Goal: Transaction & Acquisition: Purchase product/service

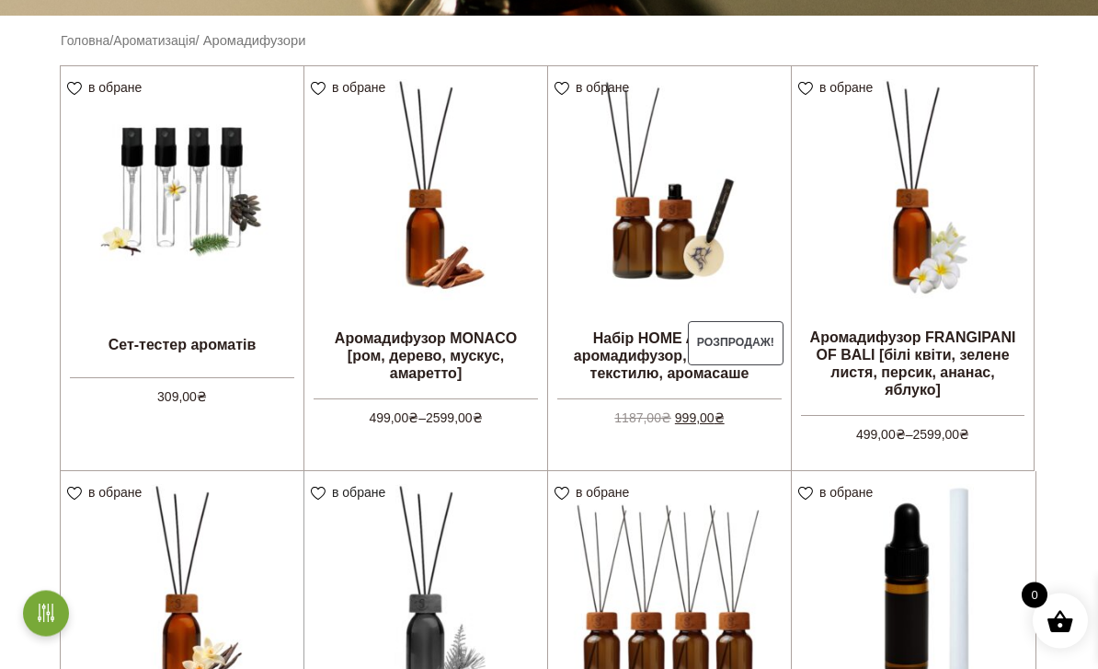
scroll to position [500, 0]
click at [0, 0] on link "Додати в кошик" at bounding box center [0, 0] width 0 height 0
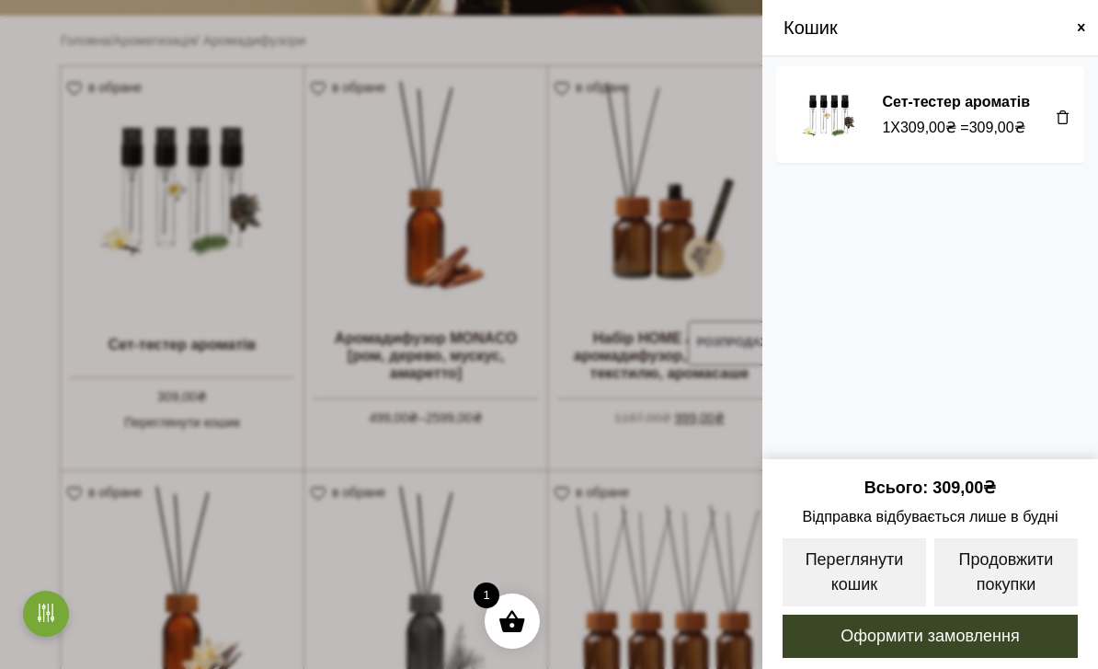
click at [14, 287] on span at bounding box center [549, 334] width 1098 height 669
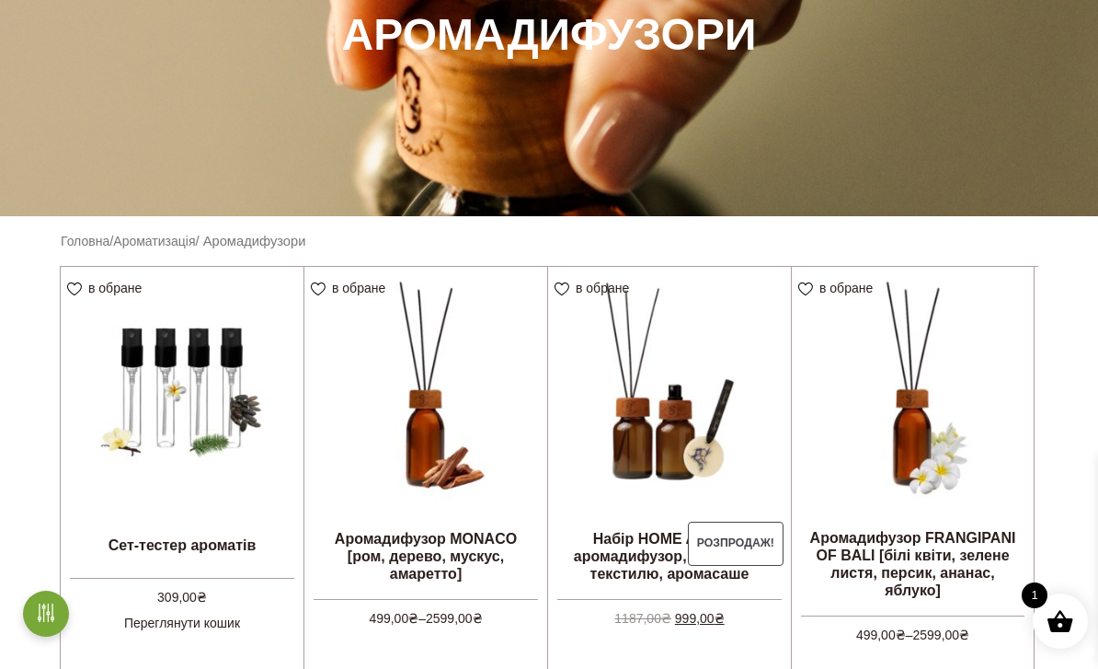
scroll to position [296, 0]
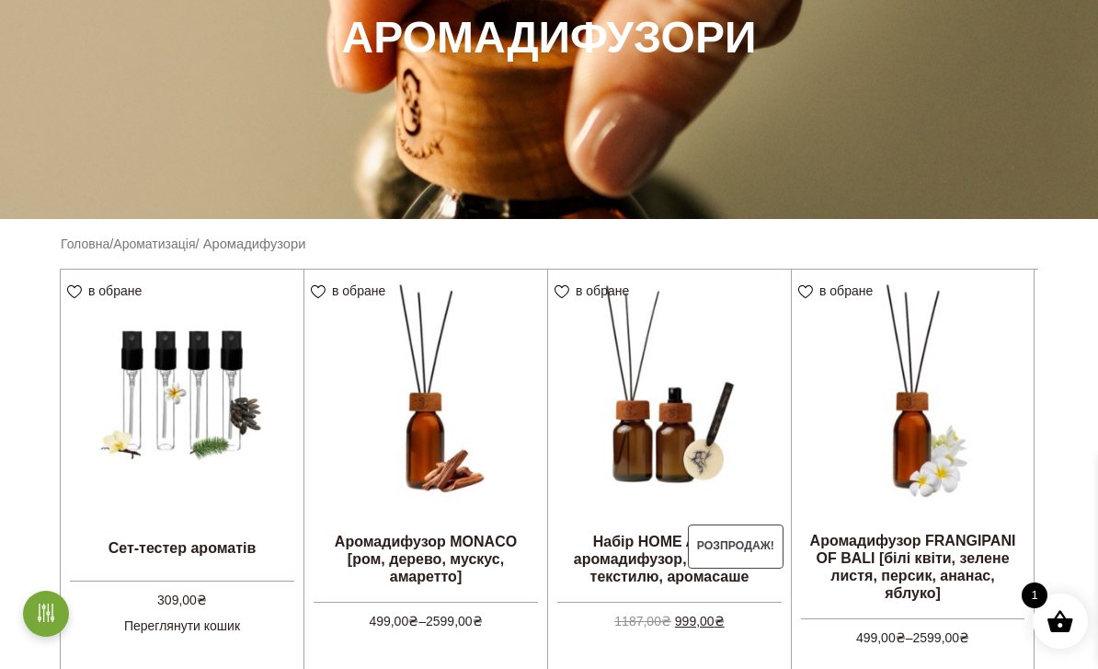
click at [158, 237] on link "Ароматизація" at bounding box center [154, 243] width 82 height 15
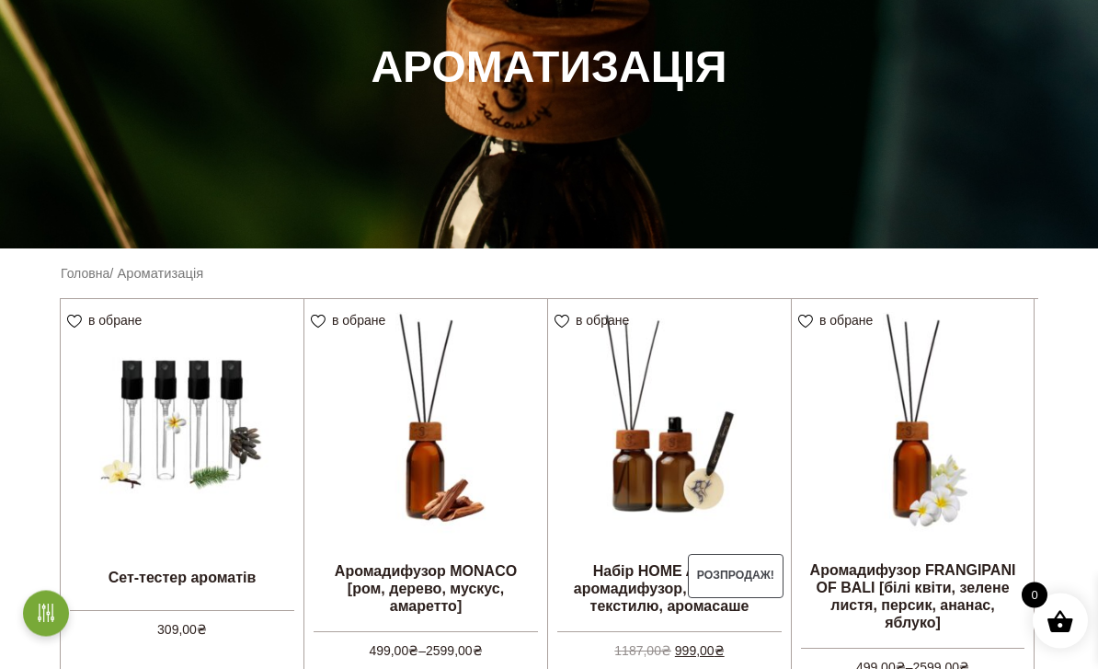
scroll to position [273, 0]
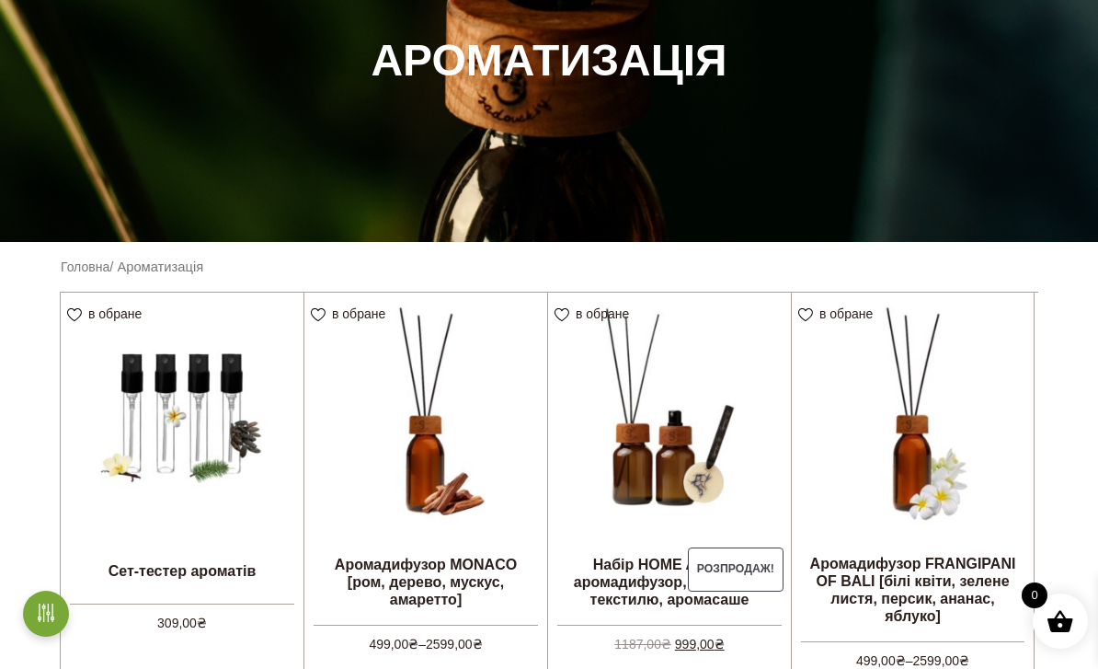
click at [89, 265] on link "Головна" at bounding box center [85, 266] width 49 height 15
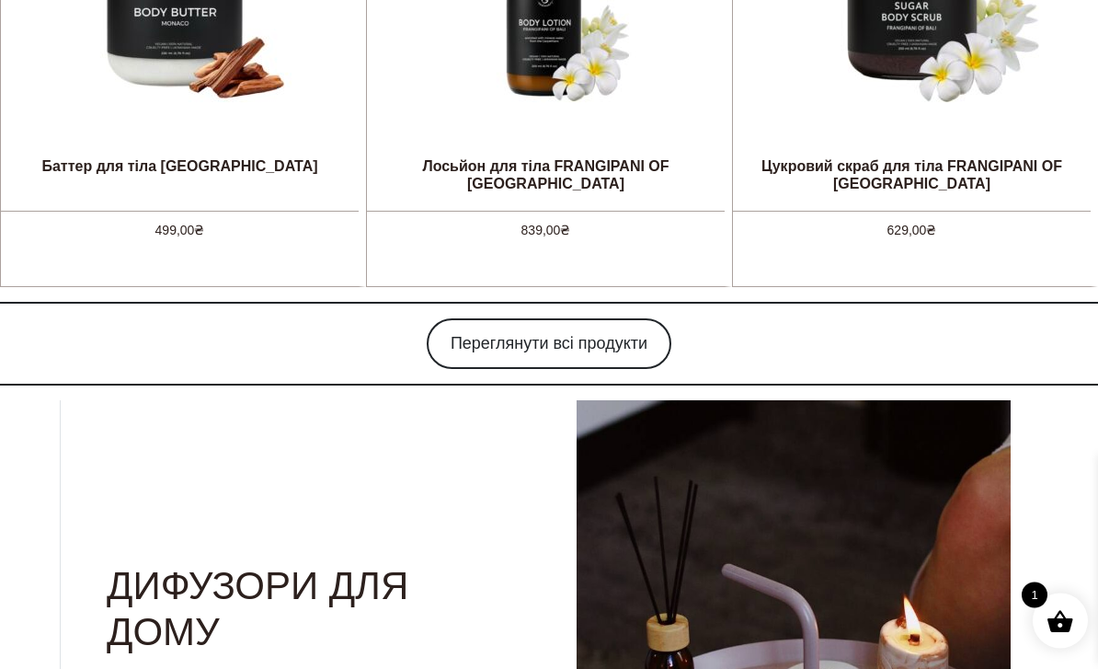
scroll to position [1874, 0]
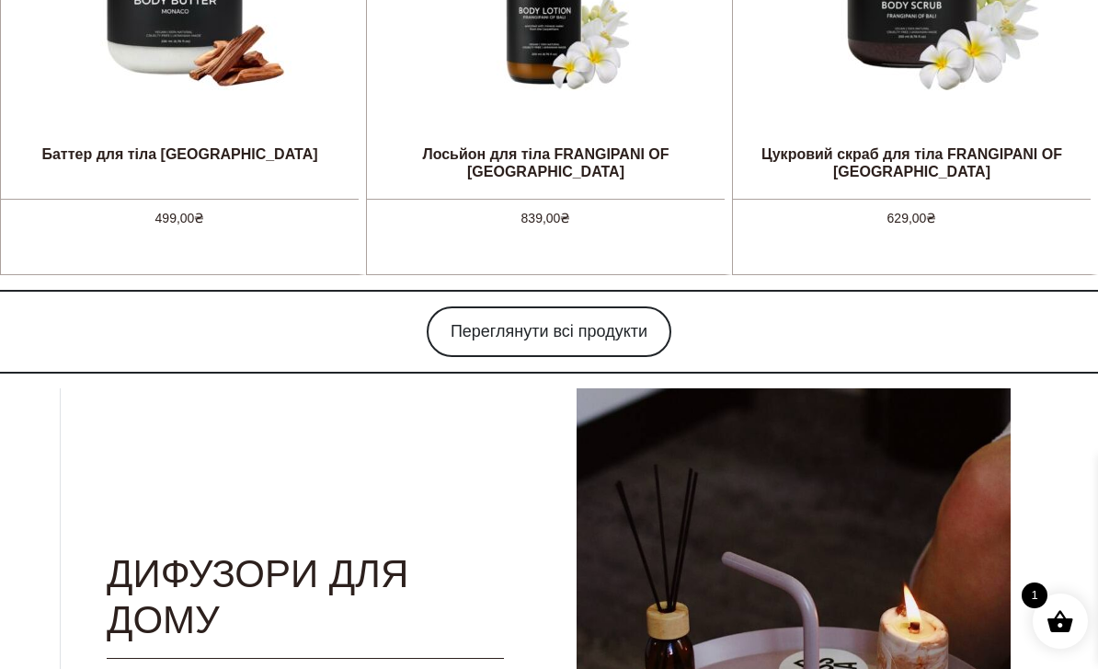
click at [573, 334] on link "Переглянути всі продукти" at bounding box center [549, 331] width 245 height 51
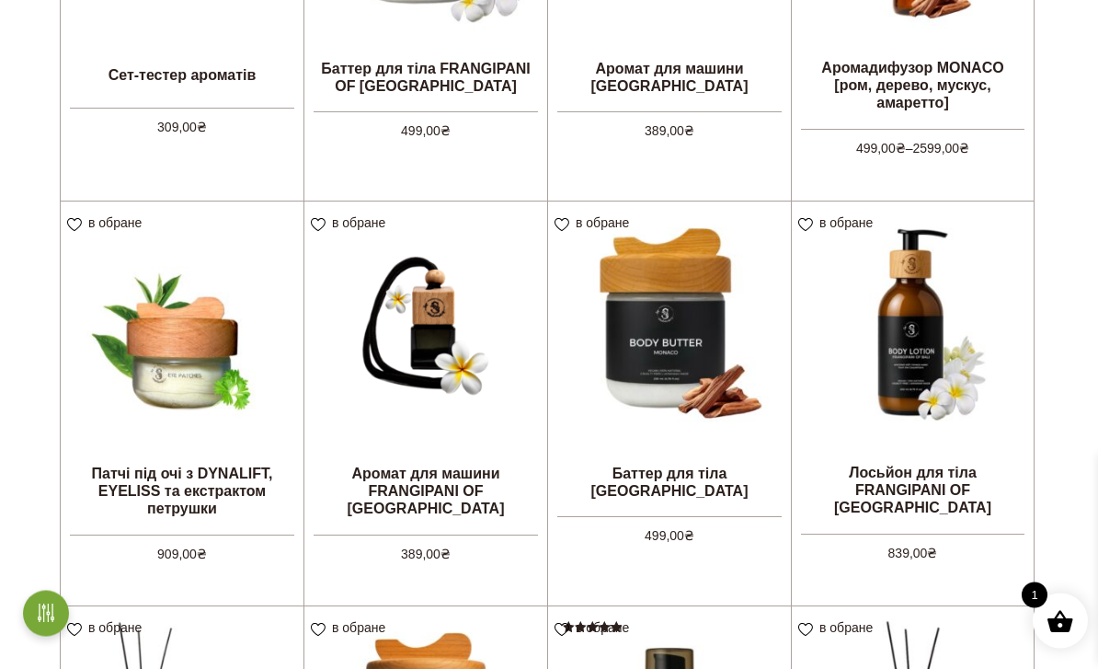
scroll to position [546, 0]
click at [465, 359] on img at bounding box center [425, 322] width 243 height 243
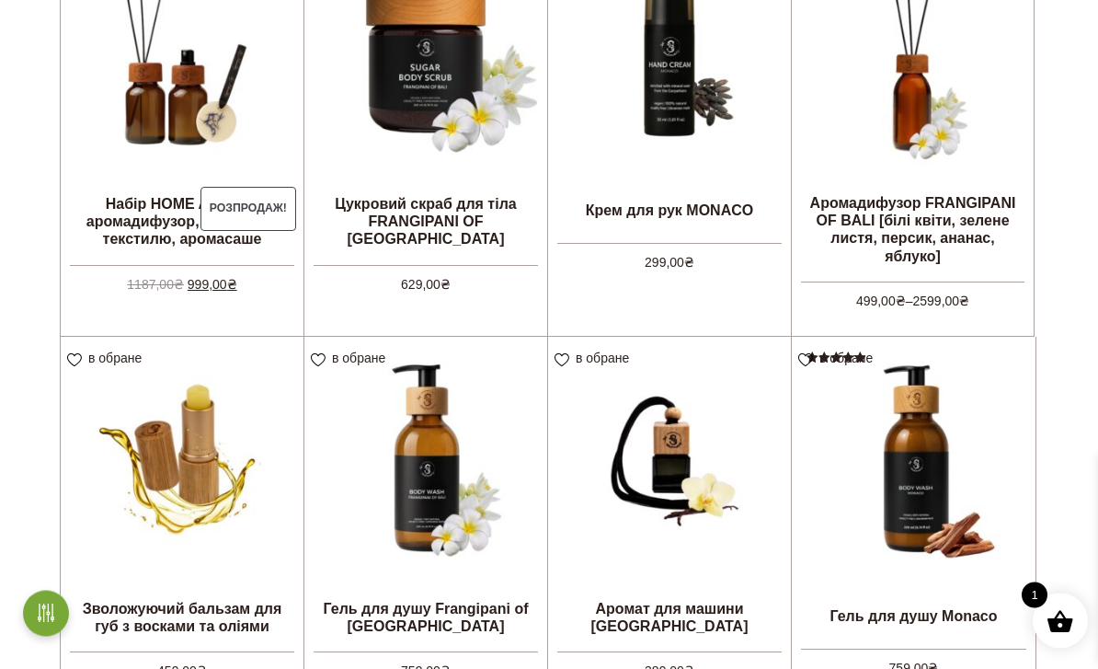
scroll to position [1221, 0]
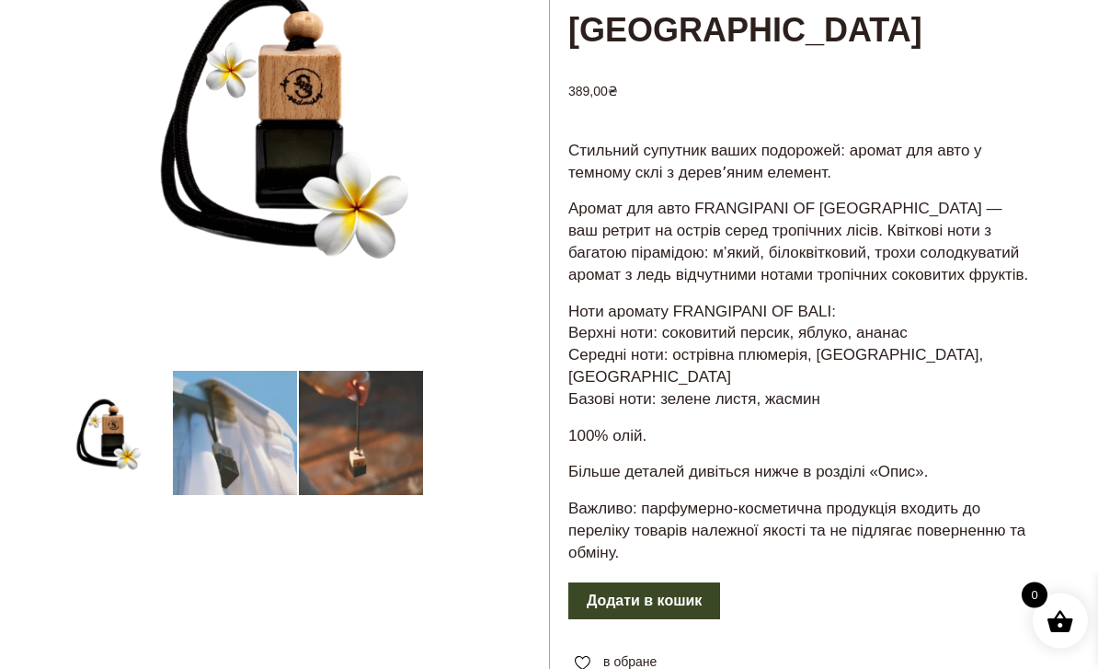
scroll to position [284, 0]
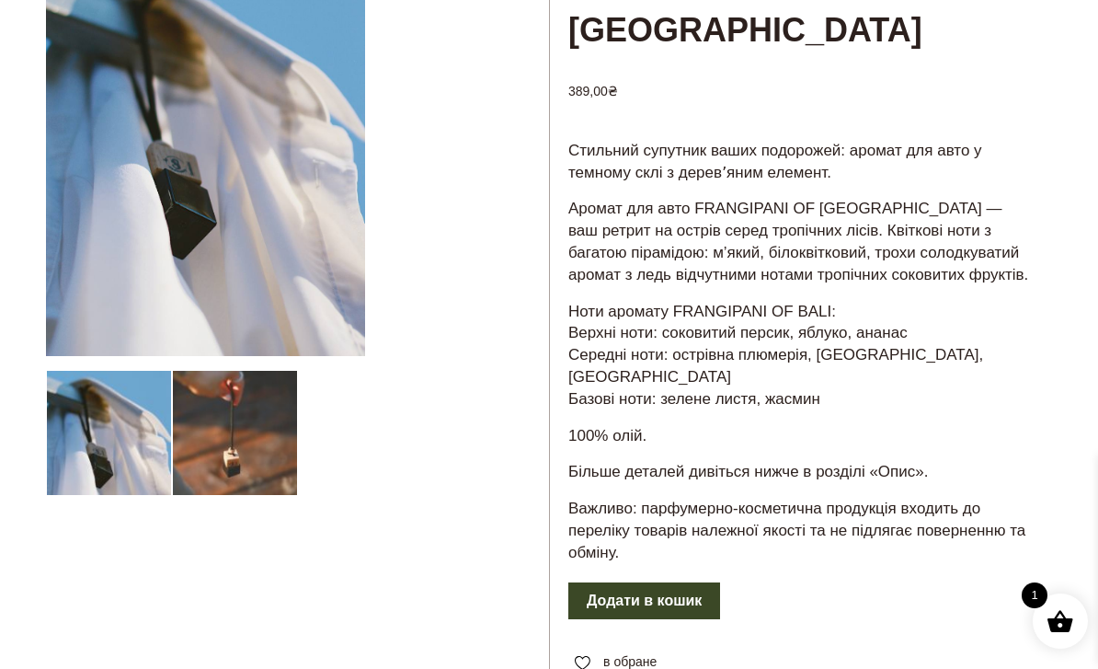
click at [690, 582] on button "Додати в кошик" at bounding box center [645, 600] width 152 height 37
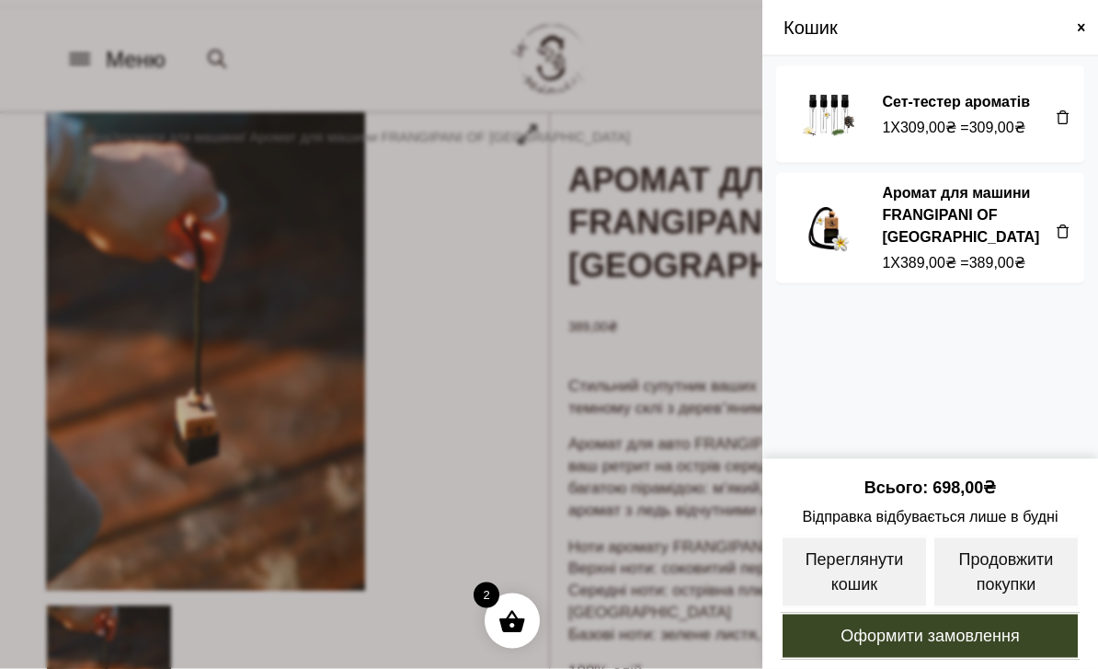
scroll to position [0, 0]
